Goal: Transaction & Acquisition: Purchase product/service

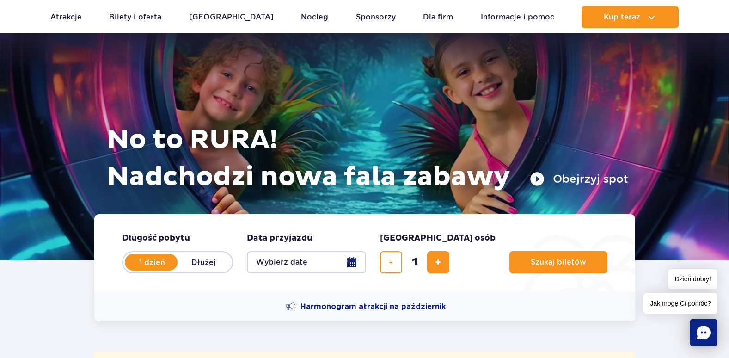
scroll to position [92, 0]
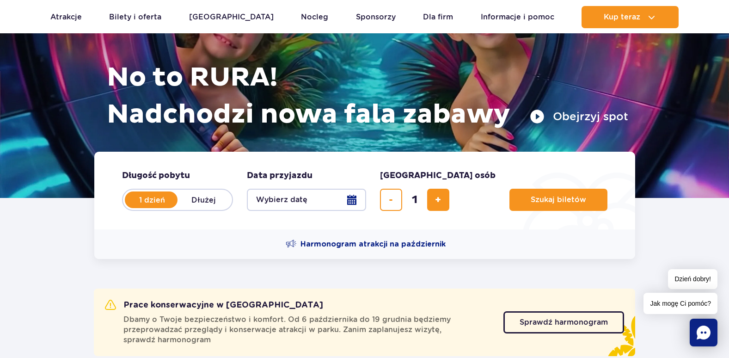
click at [351, 203] on button "Wybierz datę" at bounding box center [306, 200] width 119 height 22
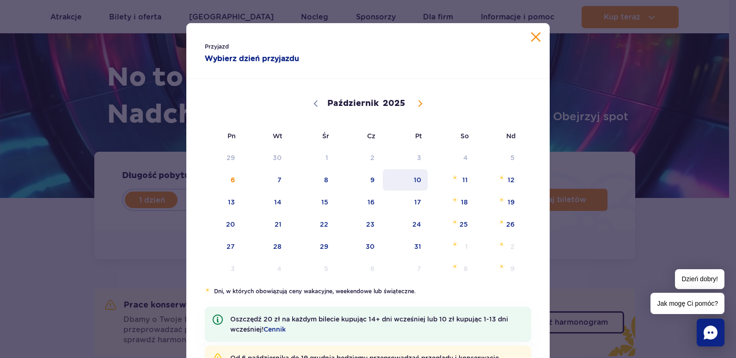
click at [401, 181] on span "10" at bounding box center [405, 179] width 47 height 21
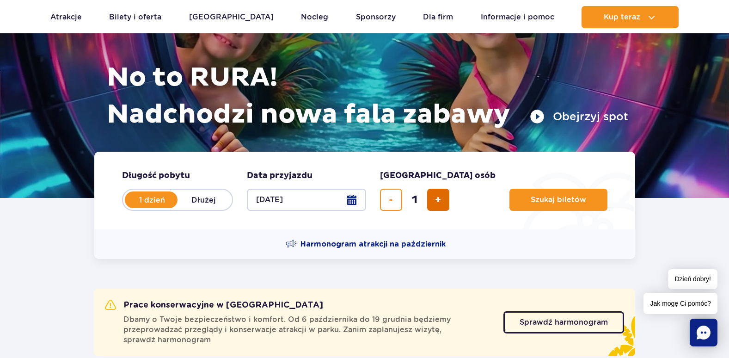
click at [431, 196] on button "dodaj bilet" at bounding box center [438, 200] width 22 height 22
type input "2"
click at [527, 201] on span "Szukaj biletów" at bounding box center [554, 200] width 55 height 8
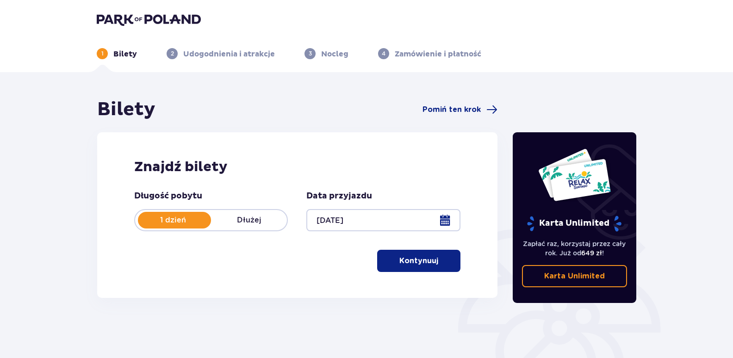
click at [436, 269] on button "Kontynuuj" at bounding box center [418, 261] width 83 height 22
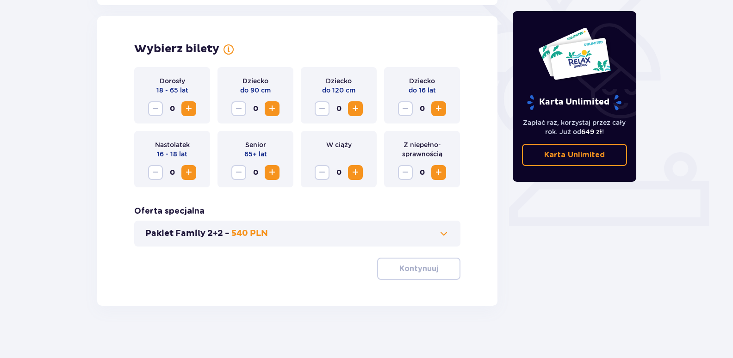
scroll to position [255, 0]
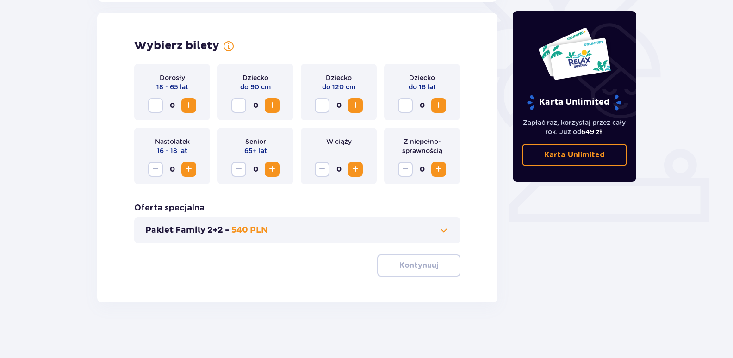
click at [185, 105] on span "Zwiększ" at bounding box center [188, 105] width 11 height 11
click at [445, 234] on span at bounding box center [443, 230] width 11 height 11
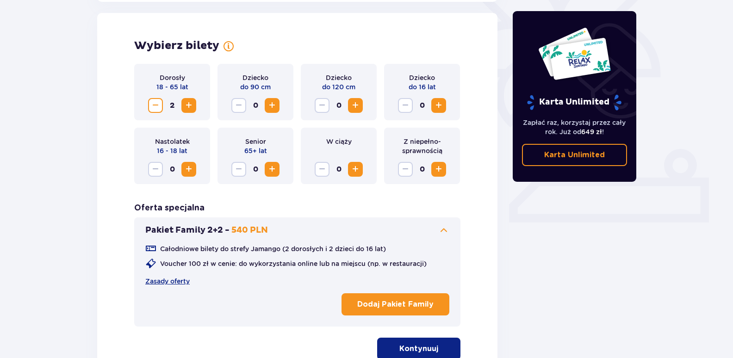
scroll to position [257, 0]
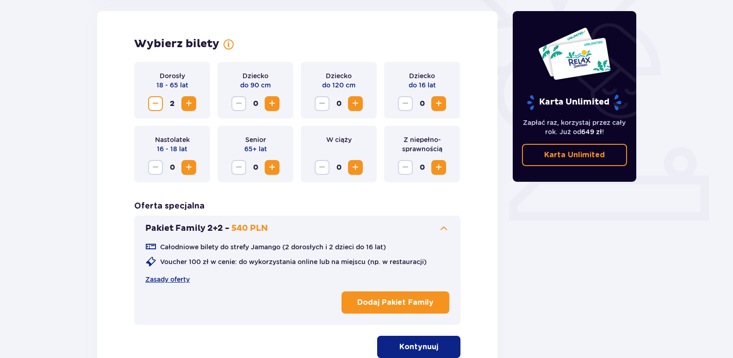
click at [444, 228] on span at bounding box center [443, 228] width 11 height 11
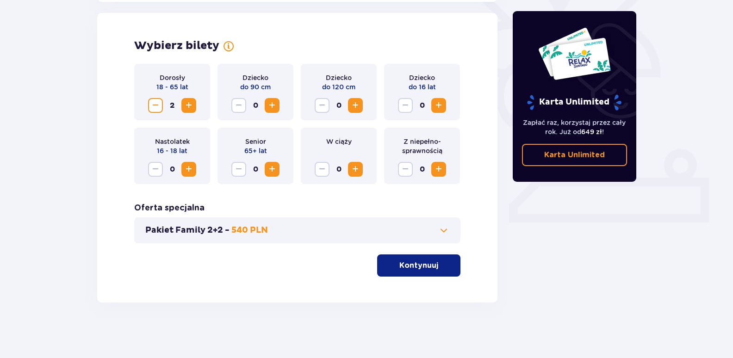
click at [424, 264] on p "Kontynuuj" at bounding box center [418, 265] width 39 height 10
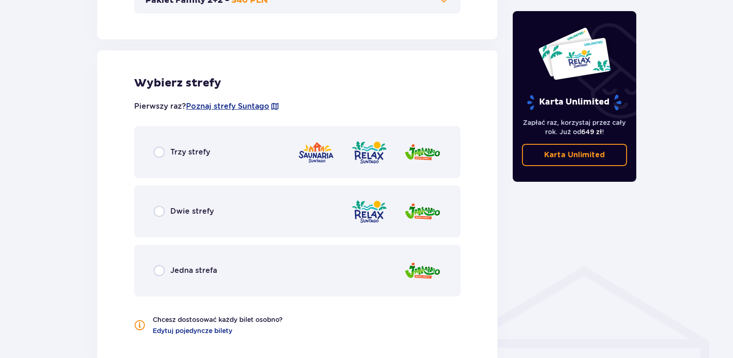
scroll to position [485, 0]
click at [154, 151] on input "radio" at bounding box center [159, 152] width 11 height 11
radio input "true"
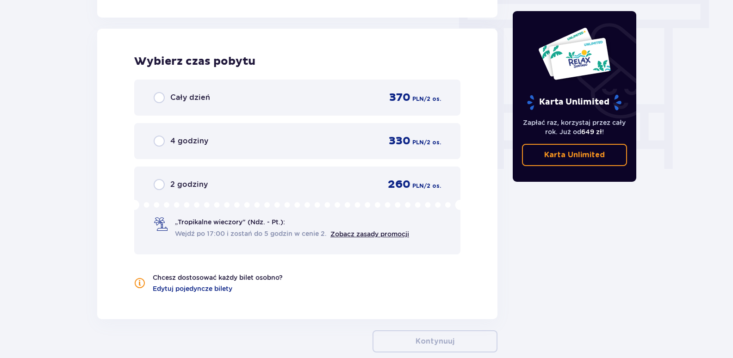
scroll to position [835, 0]
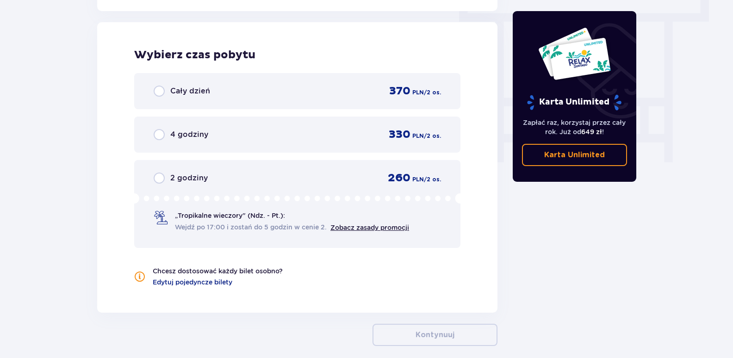
click at [157, 93] on input "radio" at bounding box center [159, 91] width 11 height 11
radio input "true"
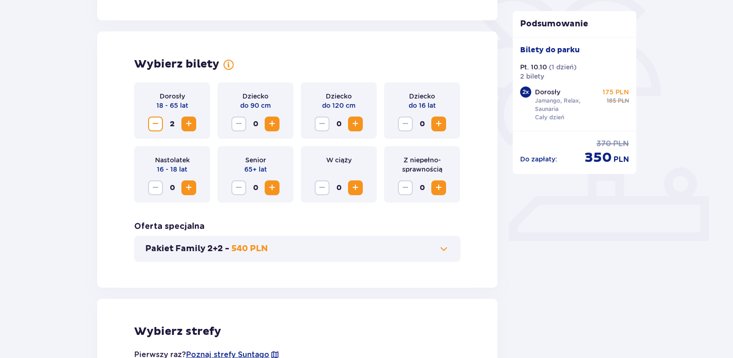
scroll to position [191, 0]
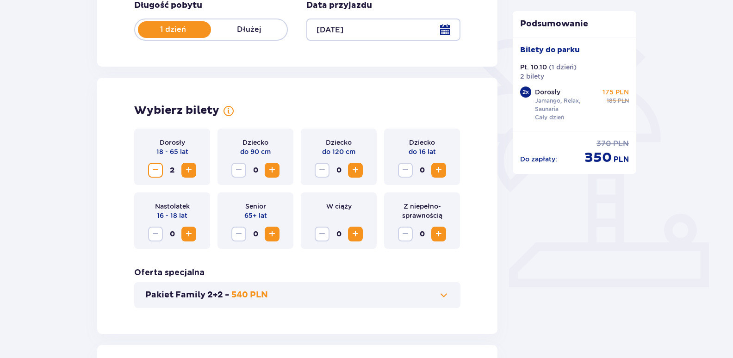
click at [327, 288] on div "Pakiet Family 2+2 - 540 PLN" at bounding box center [297, 295] width 326 height 26
click at [443, 296] on span at bounding box center [443, 294] width 11 height 11
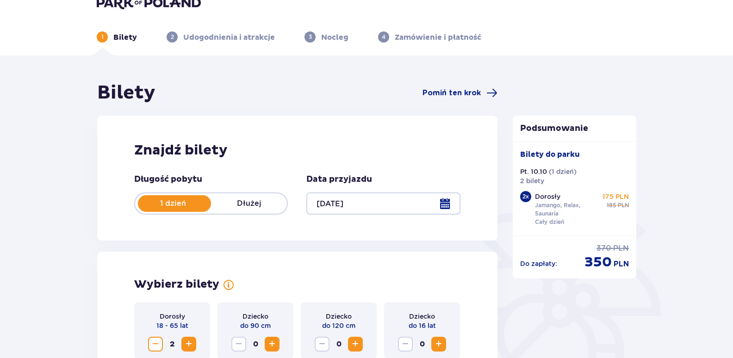
scroll to position [0, 0]
